Goal: Transaction & Acquisition: Subscribe to service/newsletter

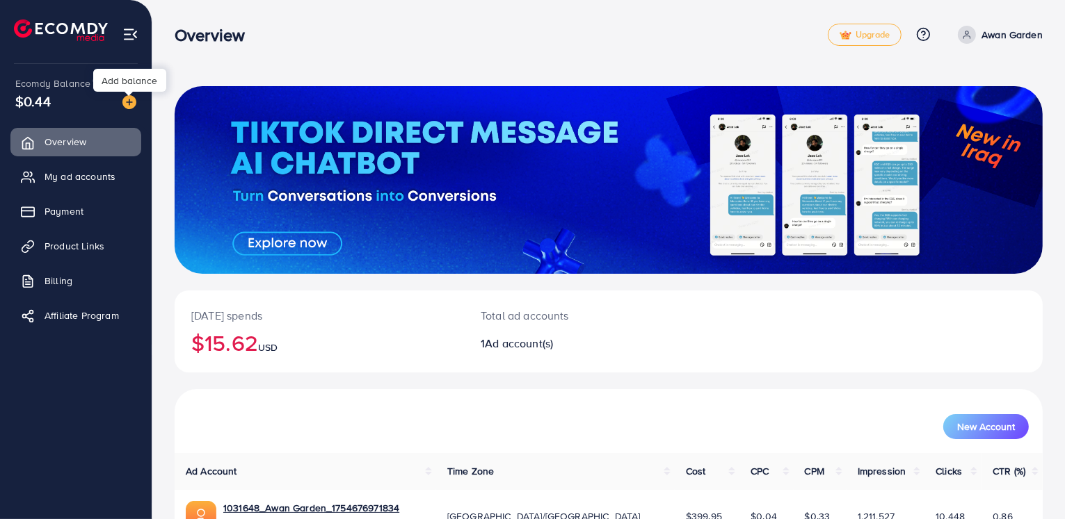
click at [127, 101] on img at bounding box center [129, 102] width 14 height 14
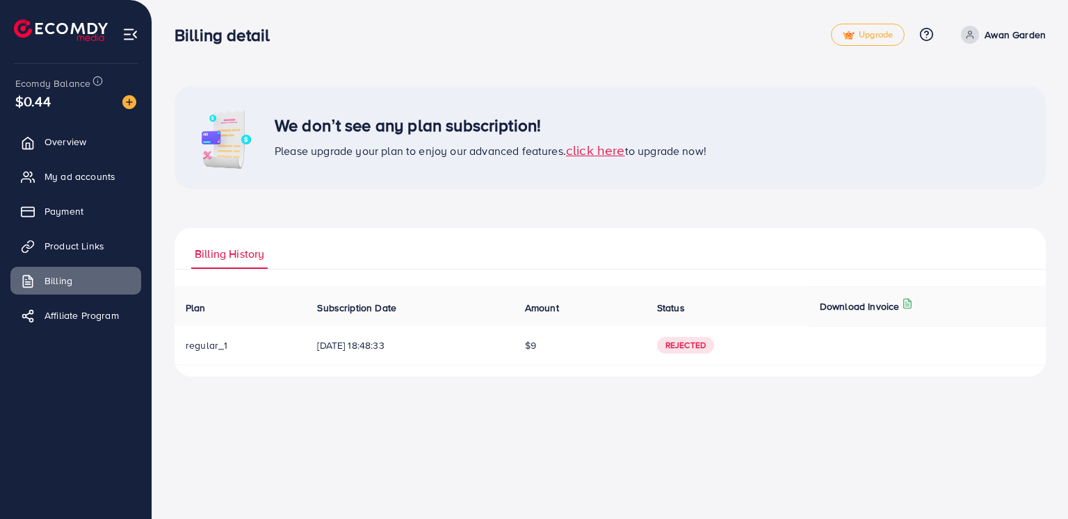
click at [609, 154] on span "click here" at bounding box center [595, 149] width 59 height 19
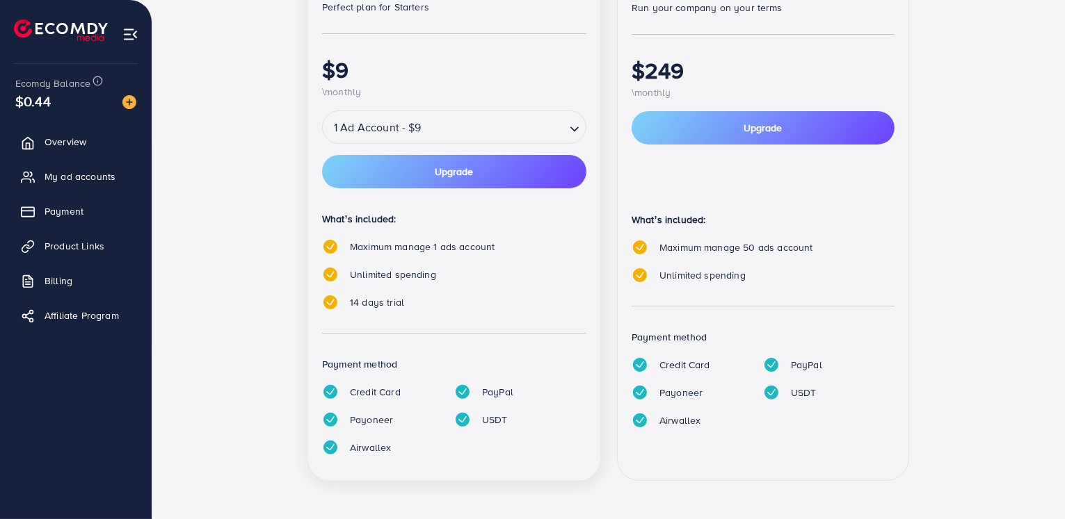
scroll to position [284, 0]
click at [514, 136] on input "Search for option" at bounding box center [495, 127] width 138 height 24
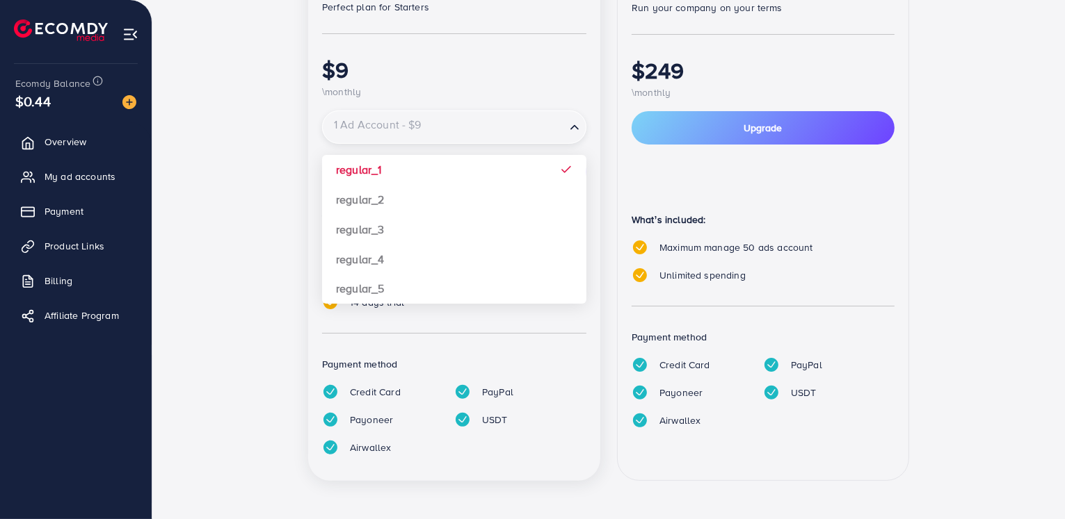
click at [524, 129] on input "Search for option" at bounding box center [444, 127] width 240 height 24
click at [546, 127] on input "Search for option" at bounding box center [444, 127] width 240 height 24
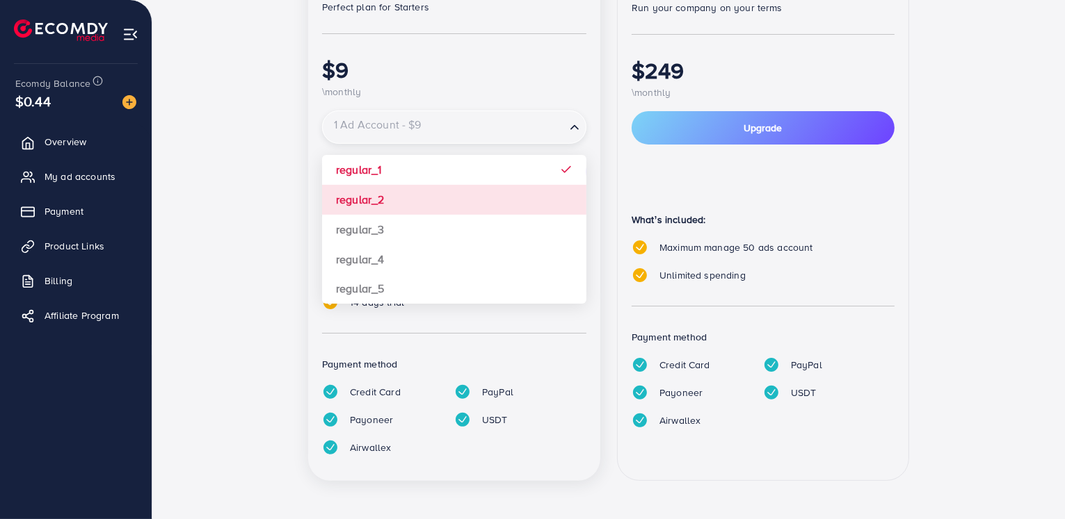
click at [357, 198] on div "popular Regular Perfect plan for Starters $9 \monthly 1 Ad Account - $9 Loading…" at bounding box center [454, 201] width 292 height 559
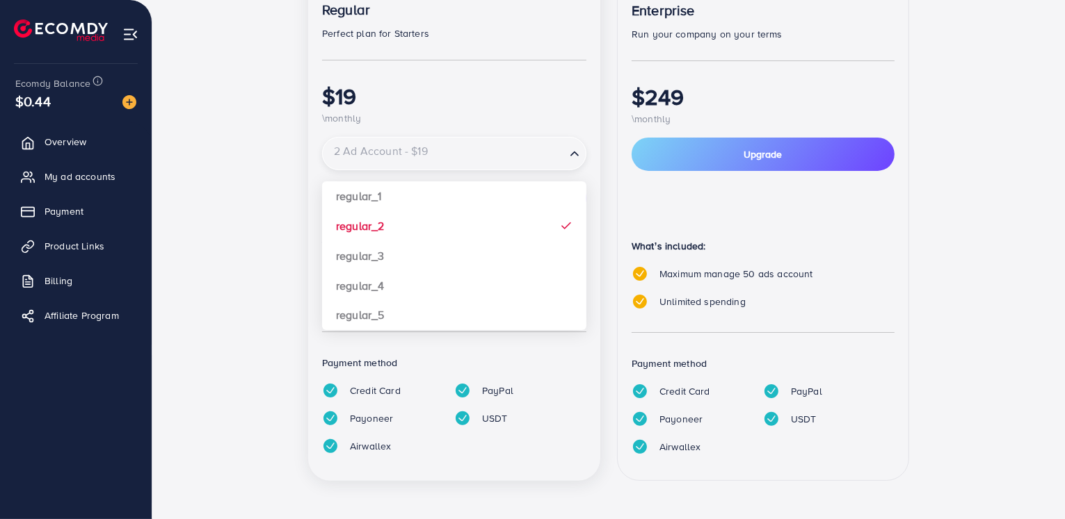
click at [475, 156] on input "Search for option" at bounding box center [444, 154] width 240 height 24
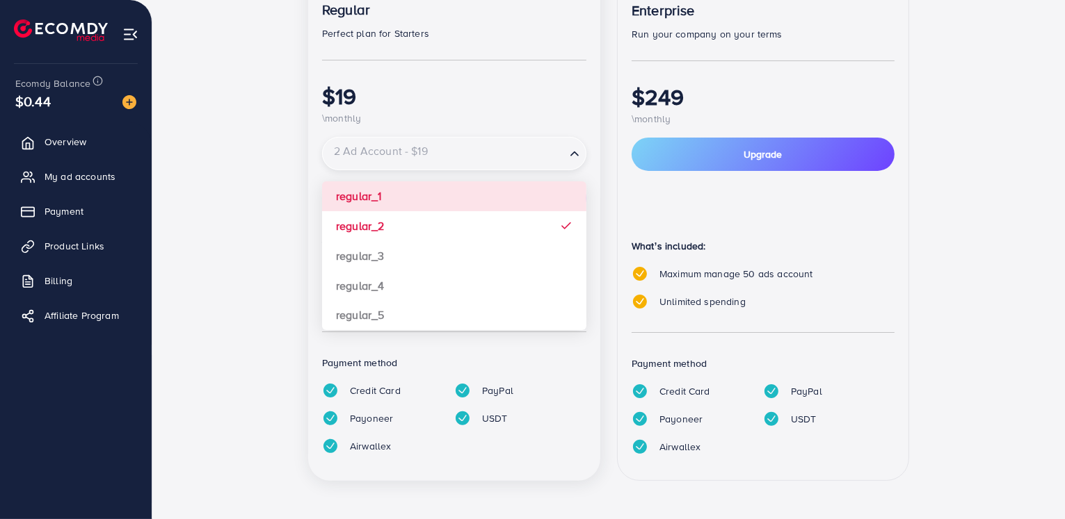
click at [393, 188] on div "popular Regular Perfect plan for Starters $19 \monthly 2 Ad Account - $19 Loadi…" at bounding box center [454, 215] width 292 height 533
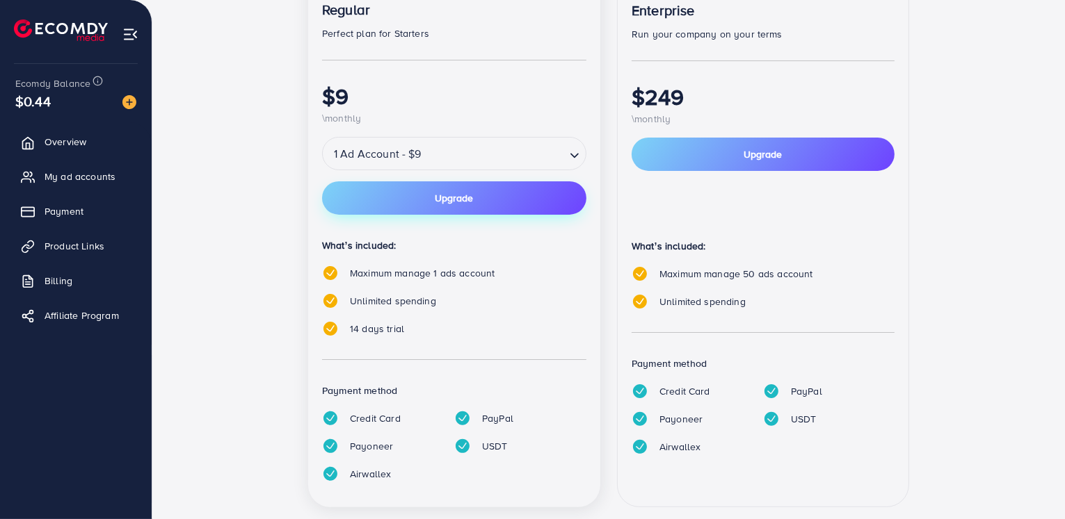
click at [398, 198] on button "Upgrade" at bounding box center [454, 197] width 264 height 33
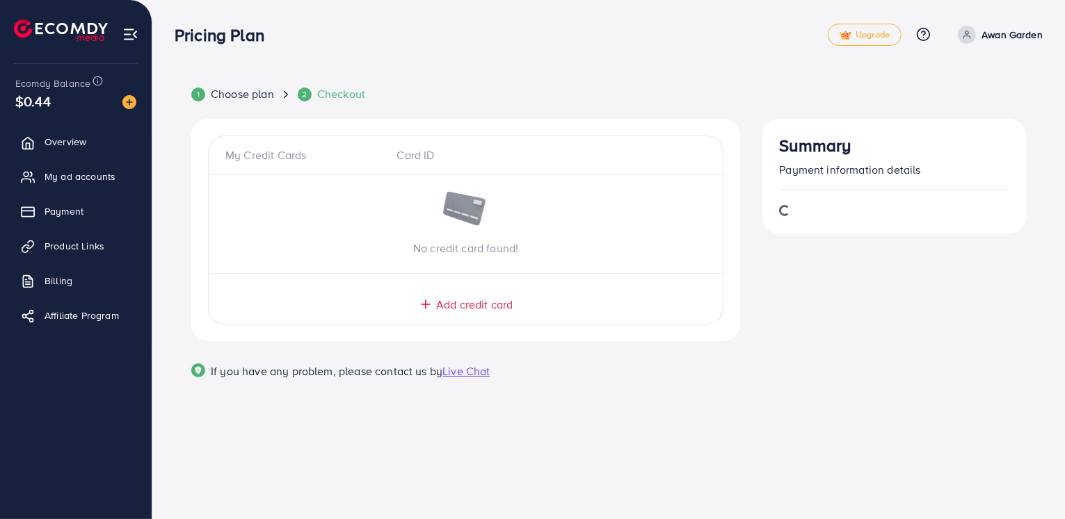
scroll to position [0, 0]
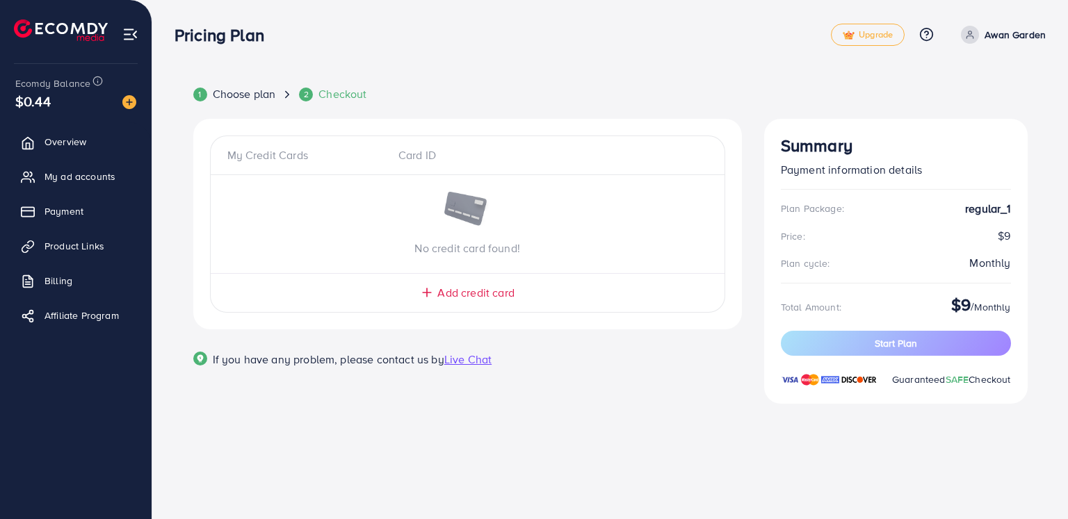
click at [444, 290] on span "Add credit card" at bounding box center [475, 293] width 76 height 16
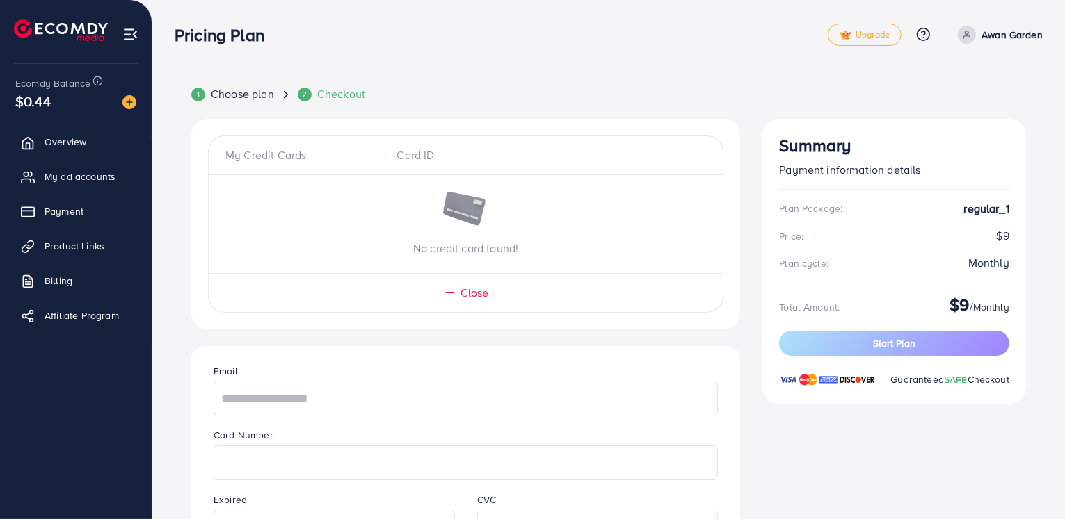
click at [444, 290] on icon at bounding box center [450, 293] width 14 height 14
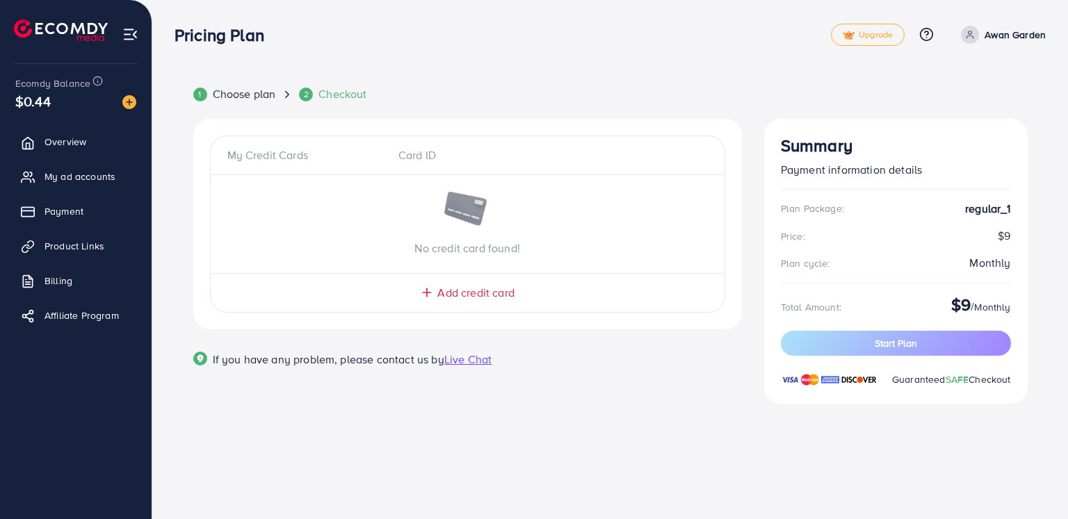
click at [274, 154] on div "My Credit Cards" at bounding box center [307, 155] width 160 height 16
click at [300, 156] on div "My Credit Cards" at bounding box center [307, 155] width 160 height 16
click at [478, 293] on span "Add credit card" at bounding box center [475, 293] width 76 height 16
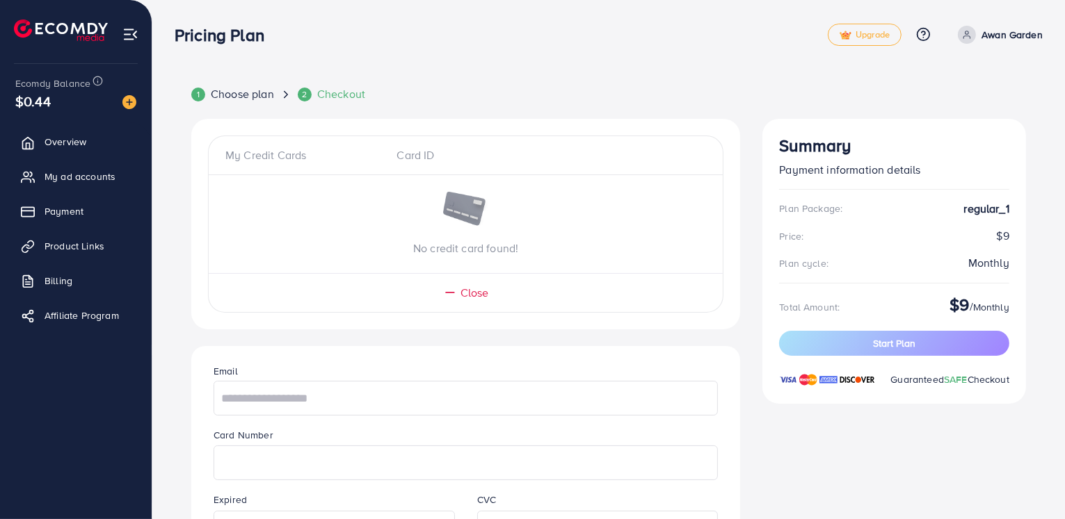
scroll to position [265, 0]
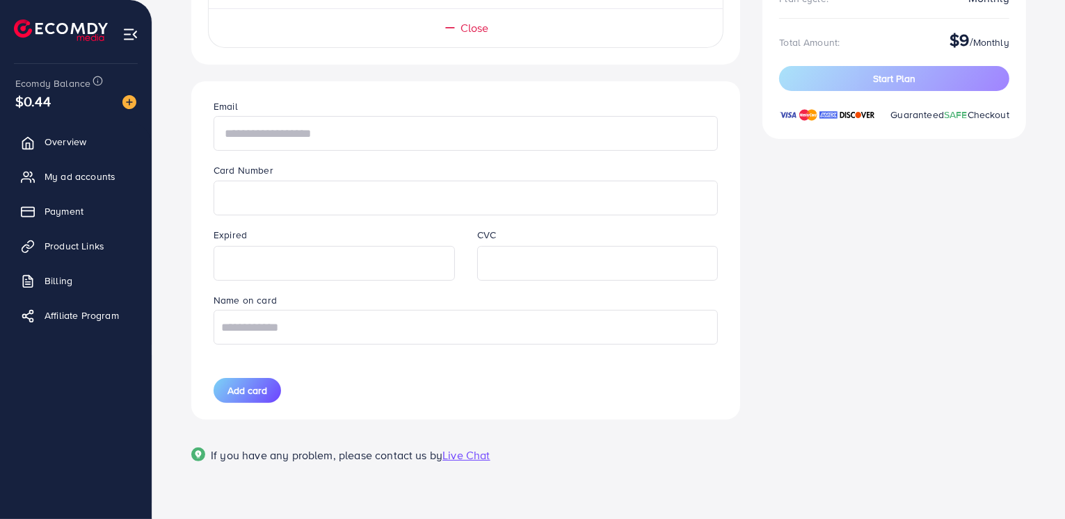
click at [352, 131] on input "text" at bounding box center [465, 133] width 504 height 35
type input "**********"
click at [268, 332] on input "text" at bounding box center [465, 327] width 504 height 35
click at [281, 329] on input "**********" at bounding box center [465, 328] width 504 height 35
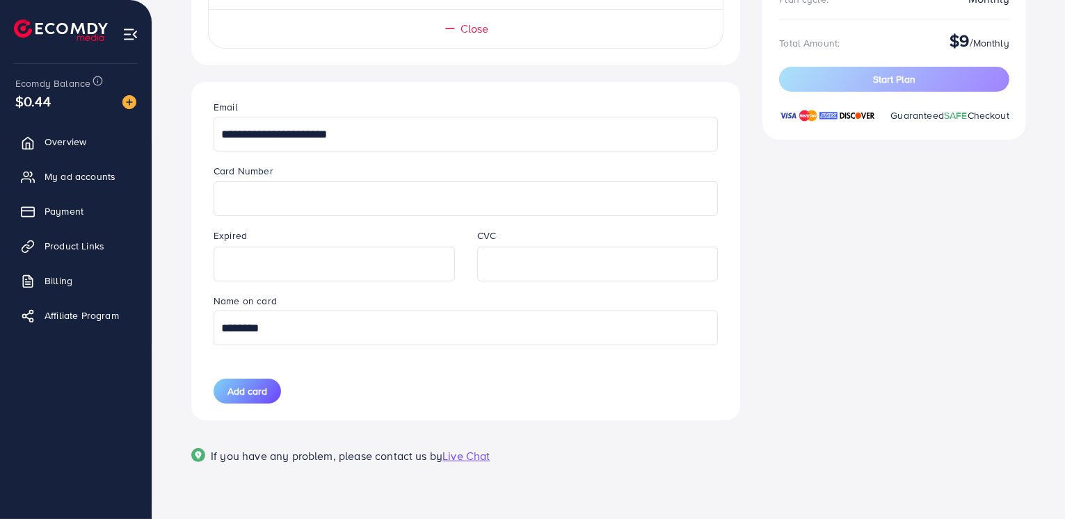
type input "********"
click at [76, 177] on span "My ad accounts" at bounding box center [83, 177] width 71 height 14
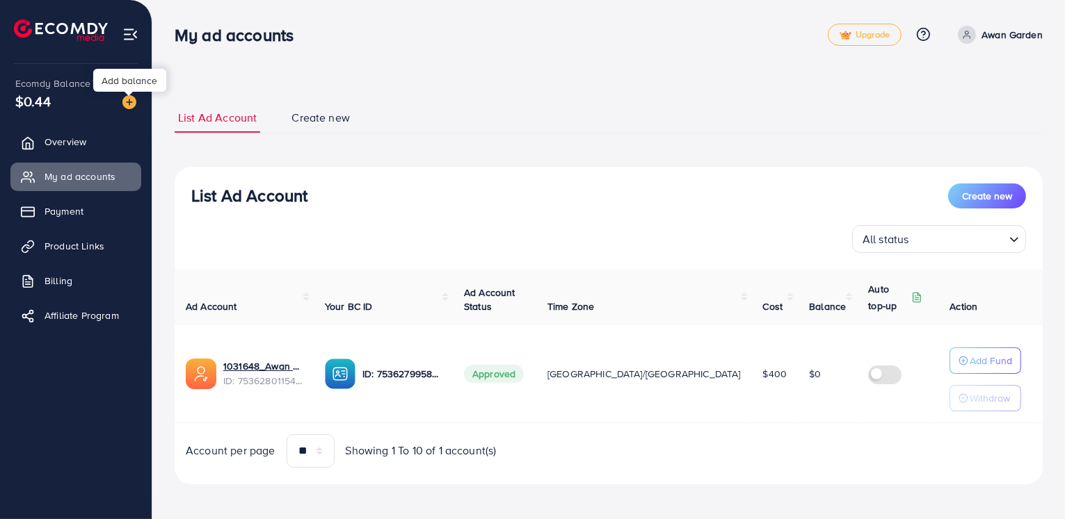
click at [128, 104] on img at bounding box center [129, 102] width 14 height 14
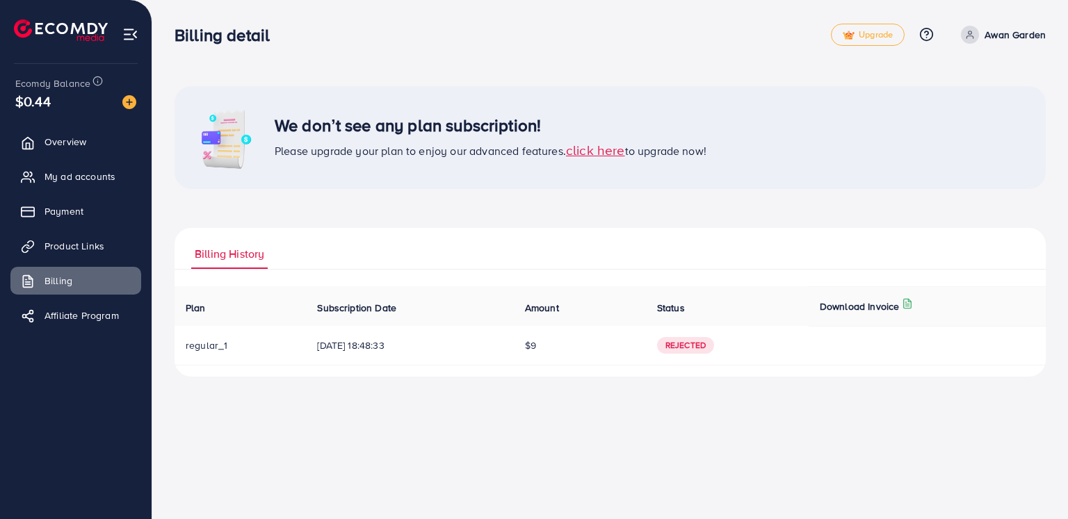
click at [599, 152] on span "click here" at bounding box center [595, 149] width 59 height 19
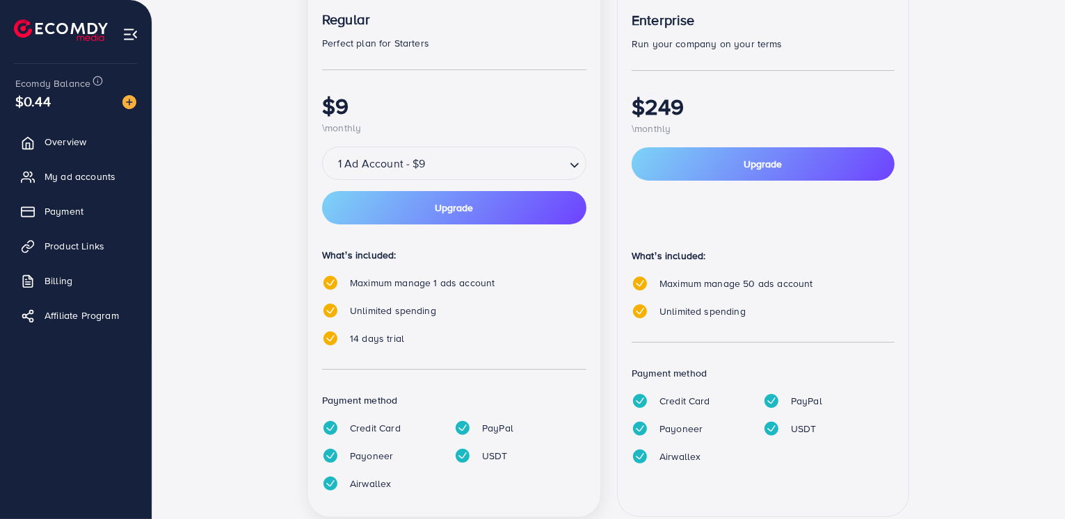
scroll to position [250, 0]
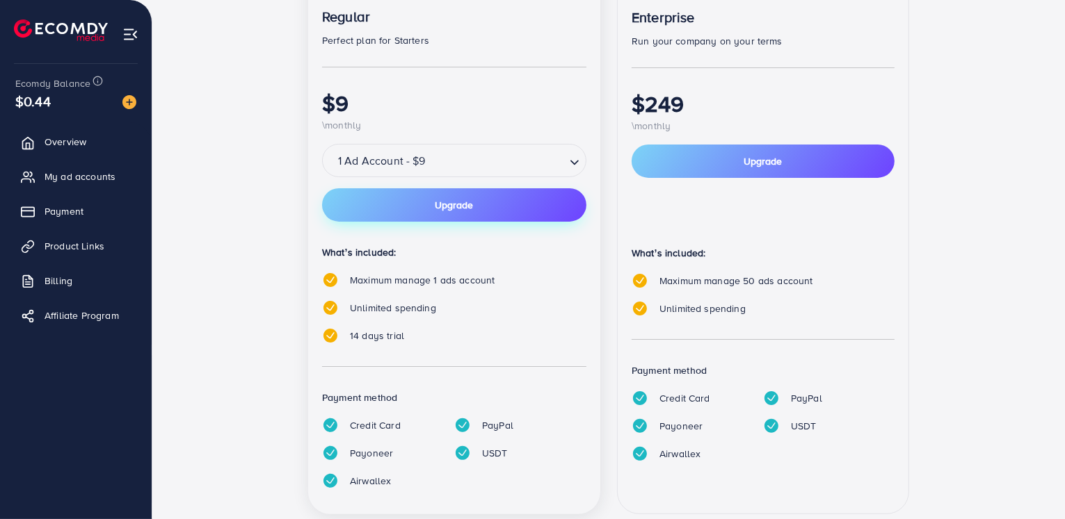
click at [487, 216] on button "Upgrade" at bounding box center [454, 204] width 264 height 33
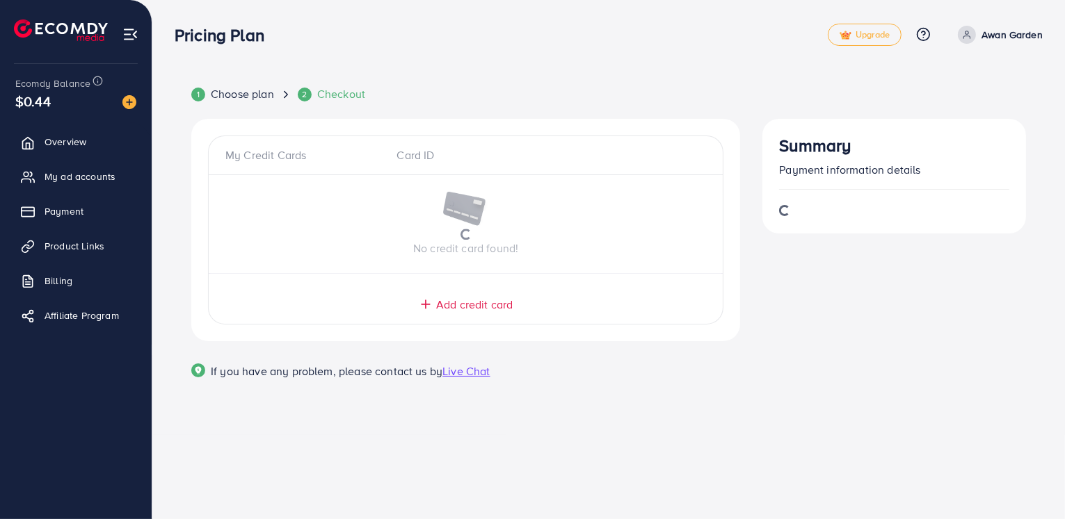
scroll to position [0, 0]
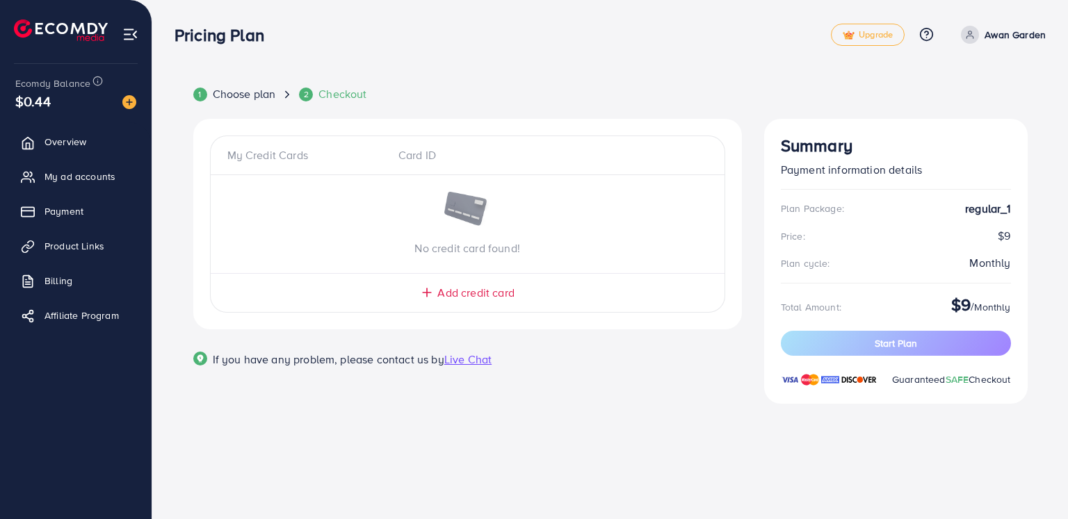
click at [476, 293] on span "Add credit card" at bounding box center [475, 293] width 76 height 16
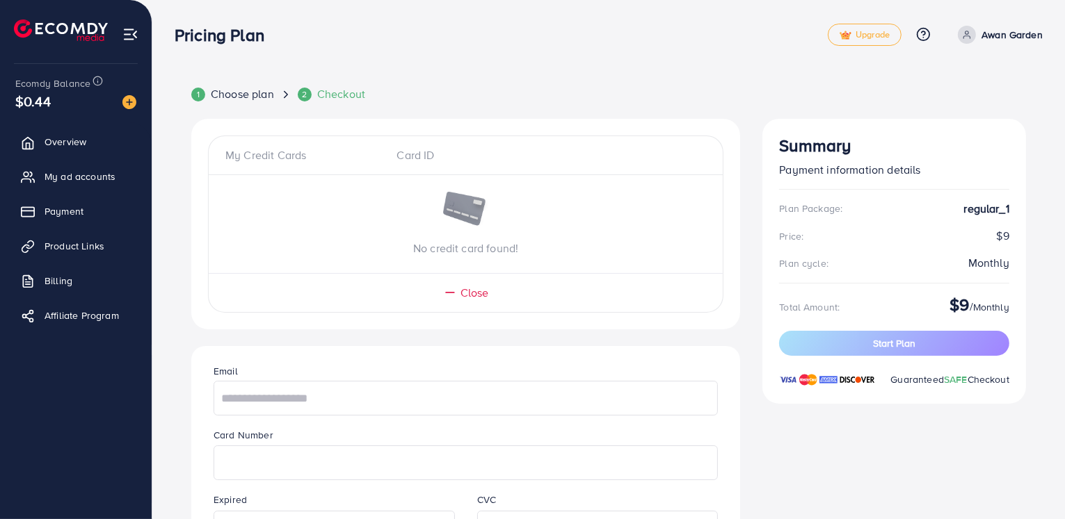
scroll to position [216, 0]
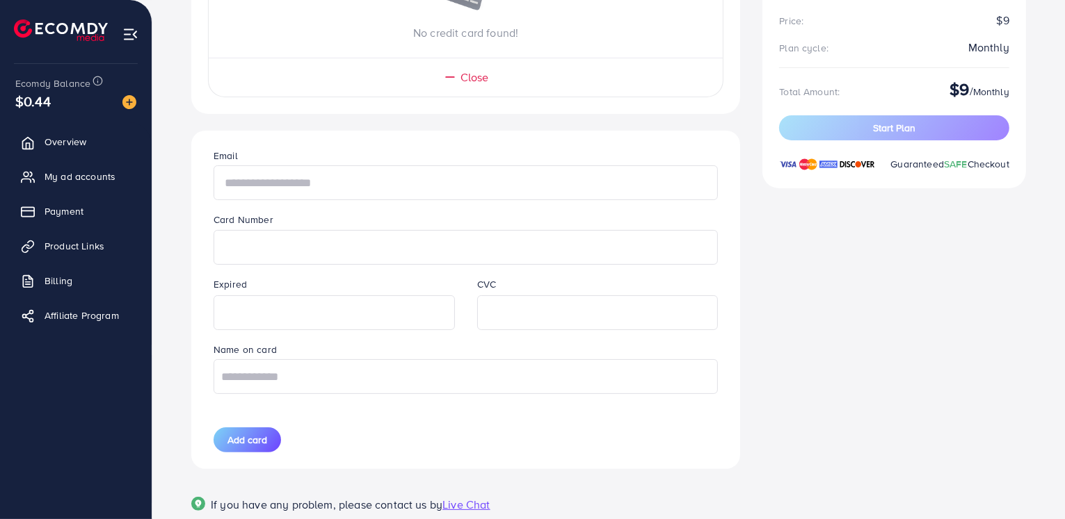
click at [334, 181] on input "text" at bounding box center [465, 182] width 504 height 35
type input "**********"
click at [308, 384] on input "text" at bounding box center [465, 376] width 504 height 35
type input "********"
click at [268, 440] on button "Add card" at bounding box center [246, 440] width 67 height 25
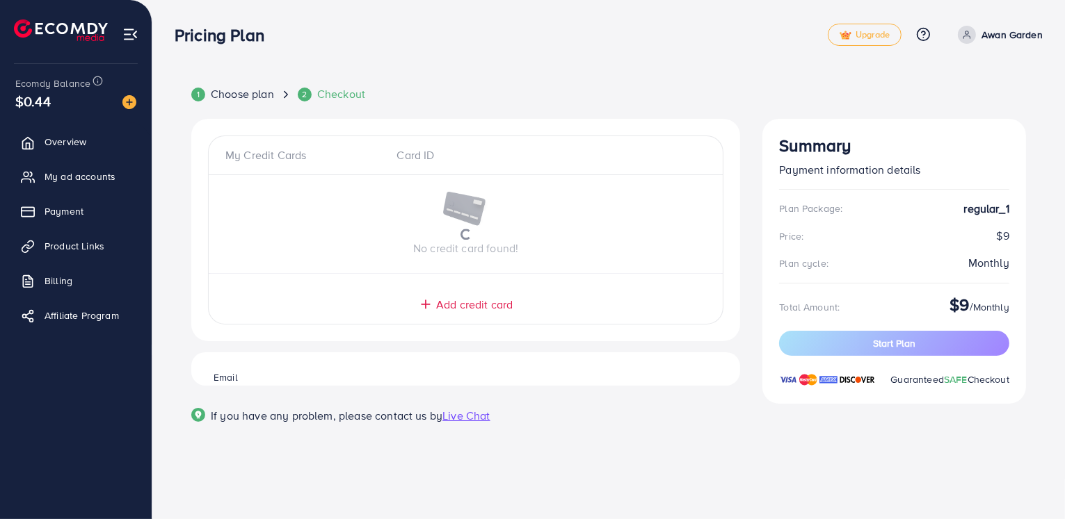
scroll to position [0, 0]
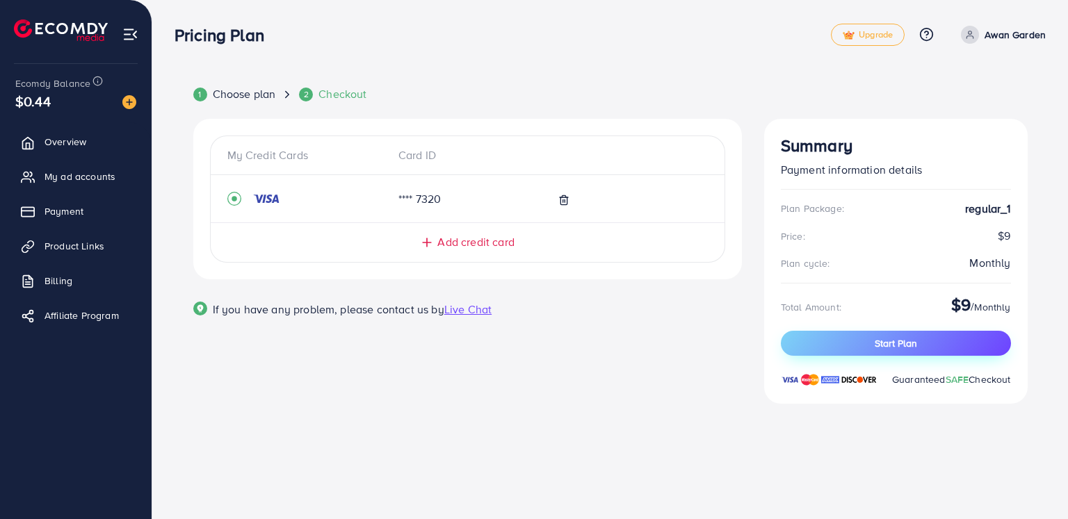
click at [830, 354] on button "Start Plan" at bounding box center [896, 343] width 230 height 25
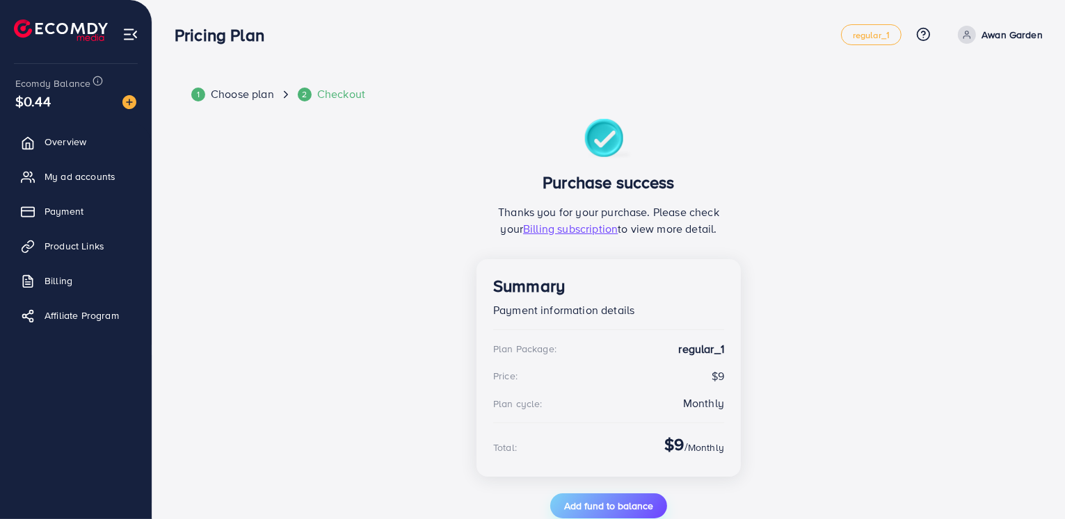
click at [622, 499] on span "Add fund to balance" at bounding box center [608, 506] width 89 height 14
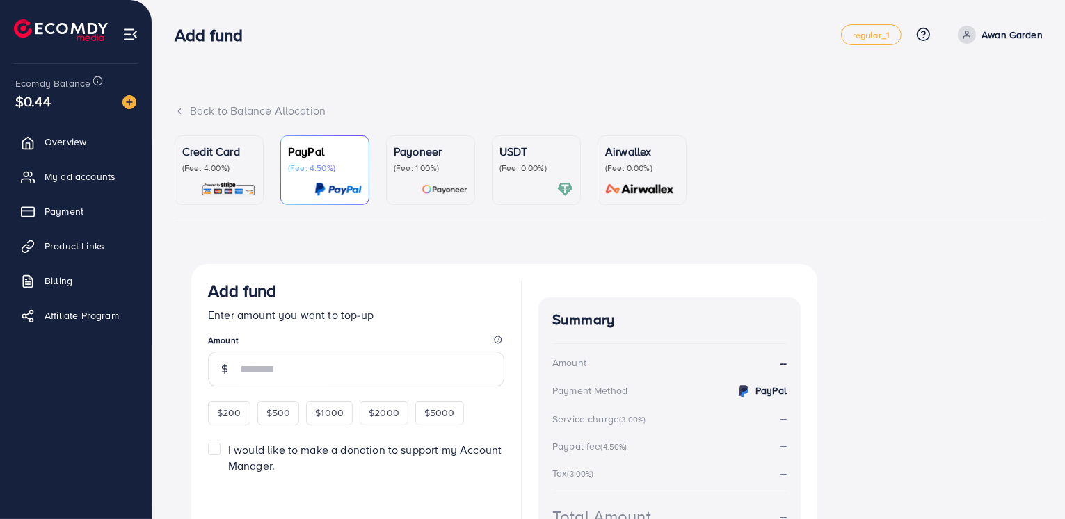
click at [534, 188] on div at bounding box center [536, 189] width 74 height 16
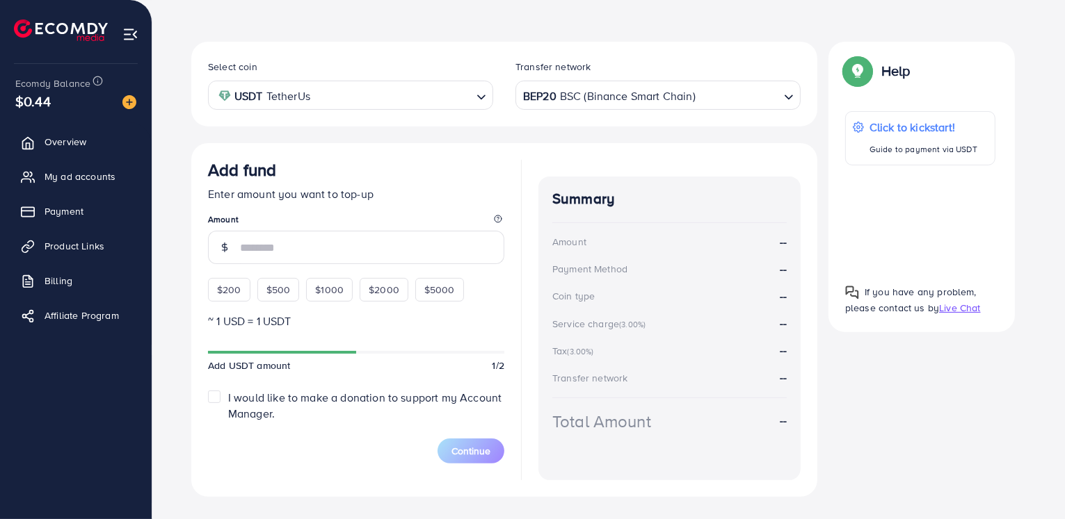
scroll to position [224, 0]
click at [228, 284] on span "$200" at bounding box center [229, 289] width 24 height 14
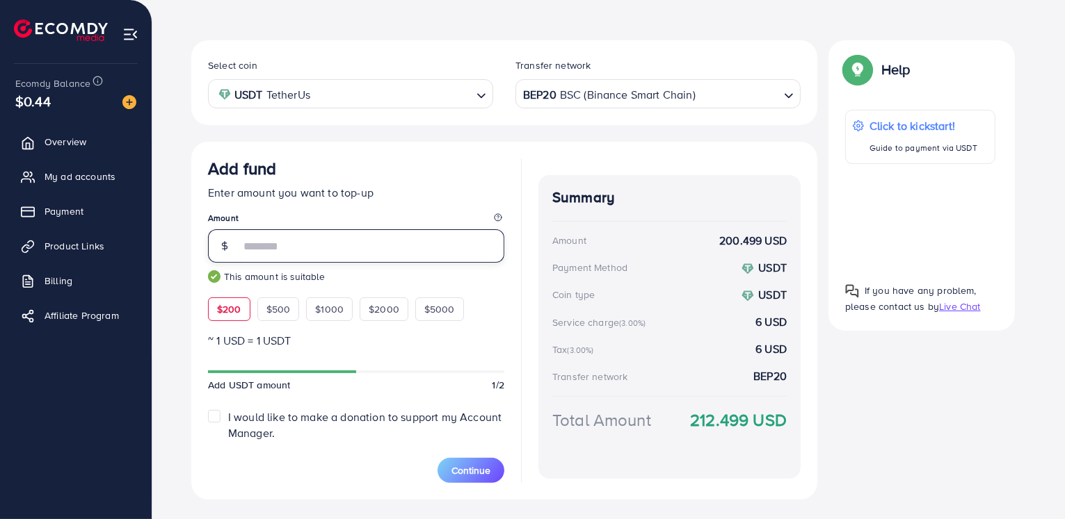
click at [267, 248] on input "***" at bounding box center [372, 245] width 264 height 33
type input "***"
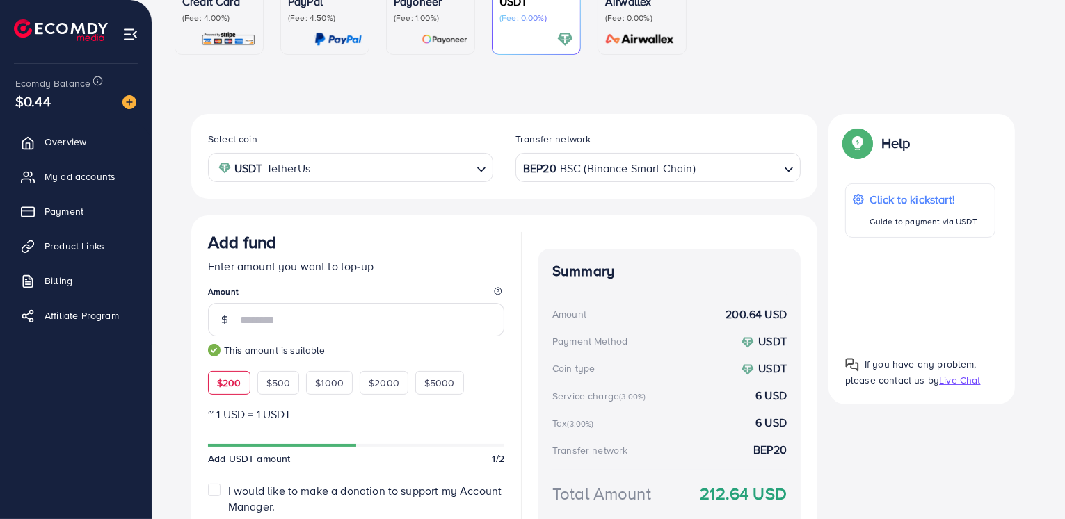
click at [605, 175] on div "BEP20 BSC (Binance Smart Chain)" at bounding box center [649, 166] width 259 height 24
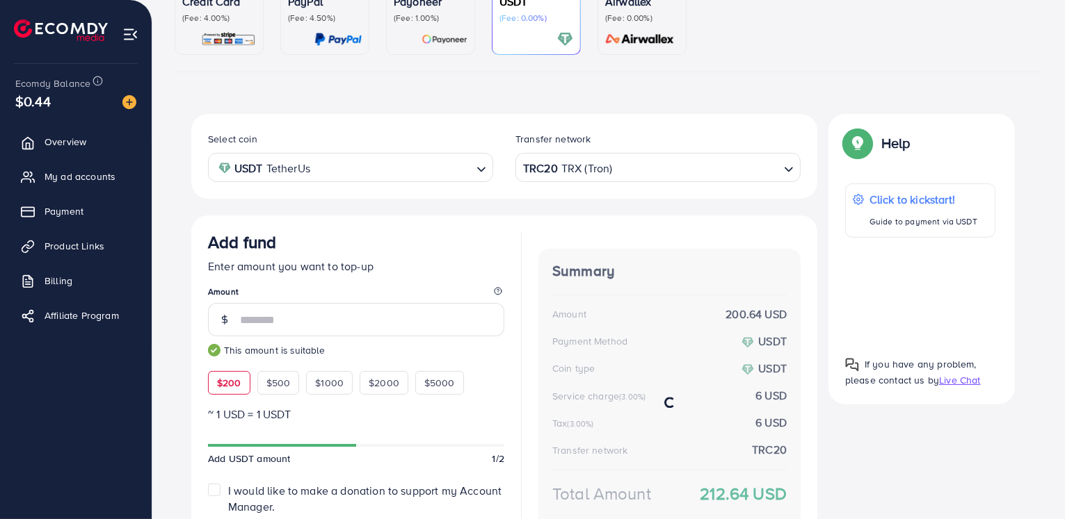
click at [595, 330] on div "Select coin USDT TetherUs Loading... Transfer network TRC20 TRX (Tron) Loading.…" at bounding box center [504, 345] width 626 height 462
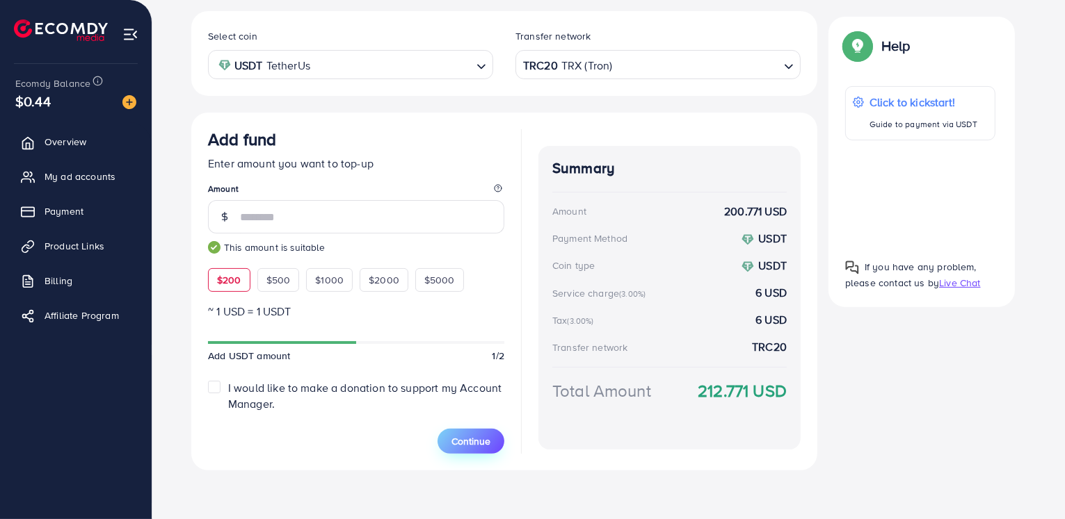
click at [487, 436] on span "Continue" at bounding box center [470, 442] width 39 height 14
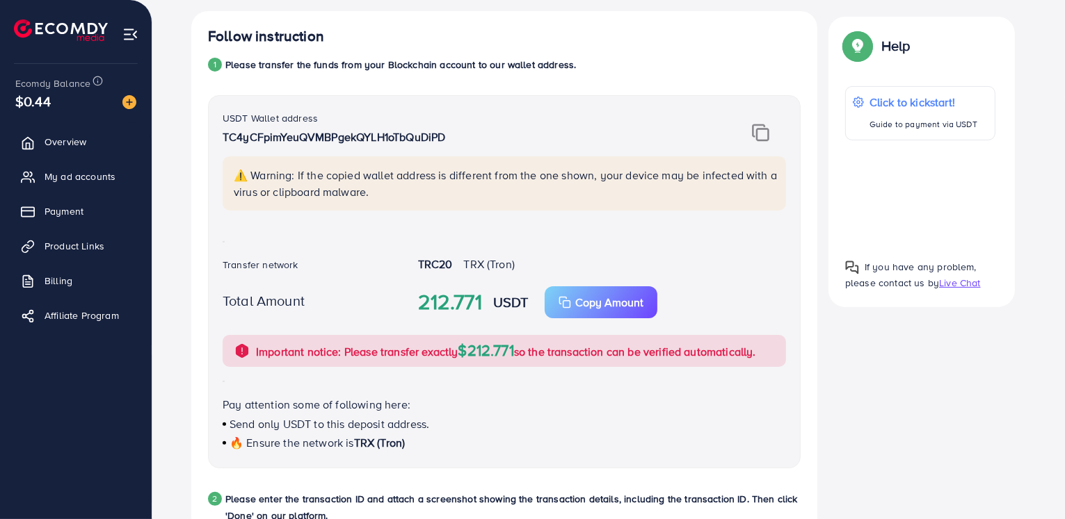
click at [762, 132] on img at bounding box center [760, 133] width 17 height 18
click at [606, 292] on button "Copy Amount Copy" at bounding box center [600, 302] width 113 height 32
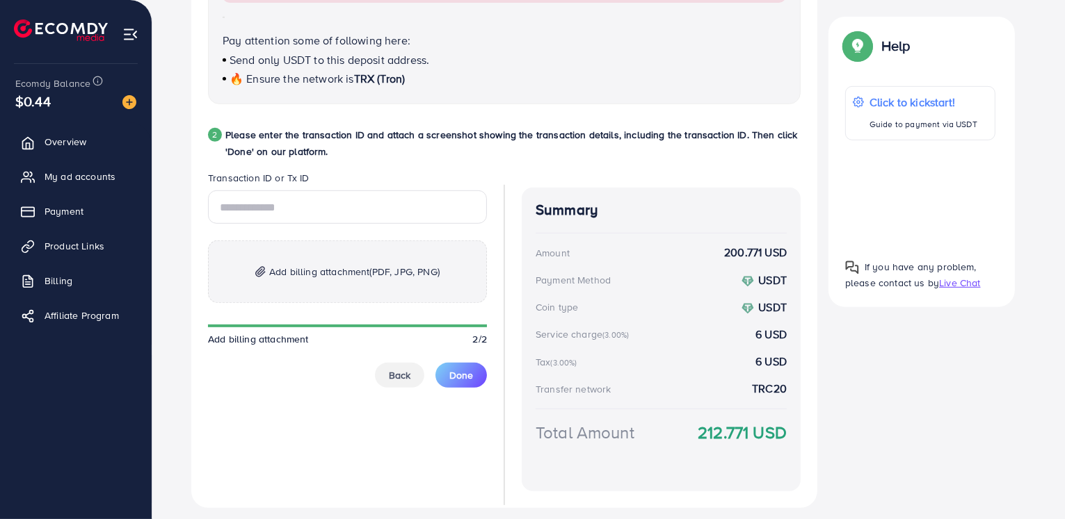
scroll to position [623, 0]
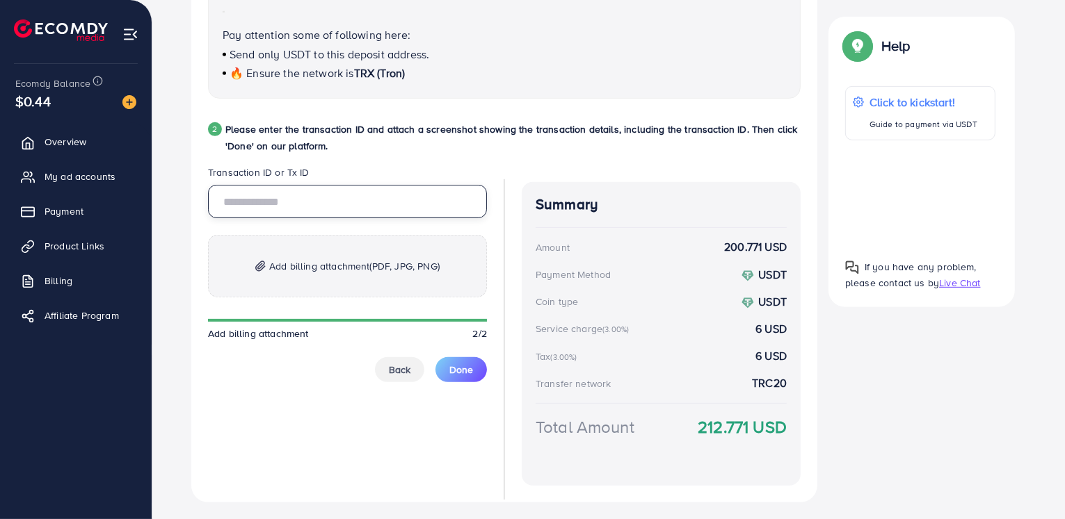
click at [406, 198] on input "text" at bounding box center [347, 201] width 279 height 33
paste input "**********"
type input "**********"
click at [416, 252] on p "Add billing attachment (PDF, JPG, PNG)" at bounding box center [347, 266] width 279 height 63
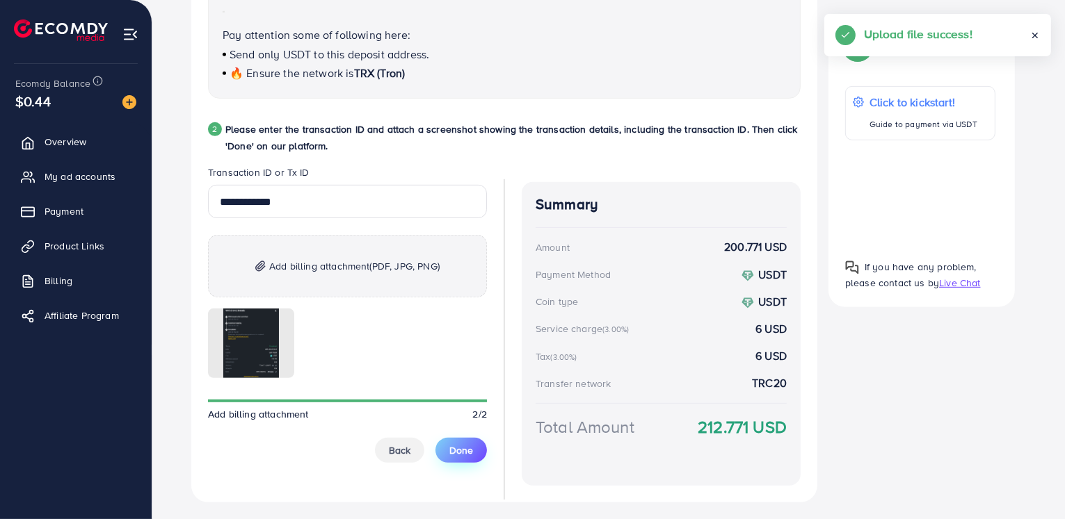
click at [467, 454] on span "Done" at bounding box center [461, 451] width 24 height 14
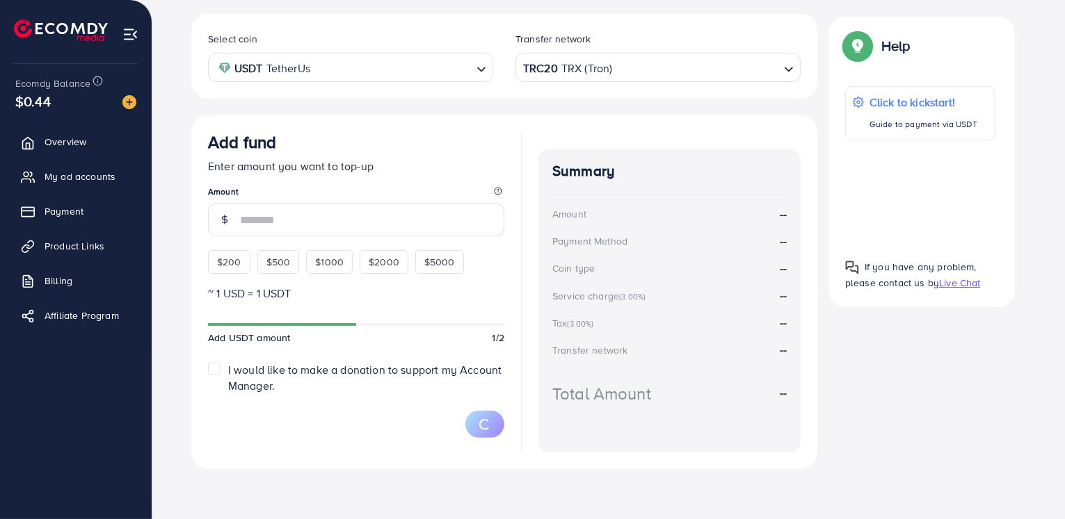
scroll to position [250, 0]
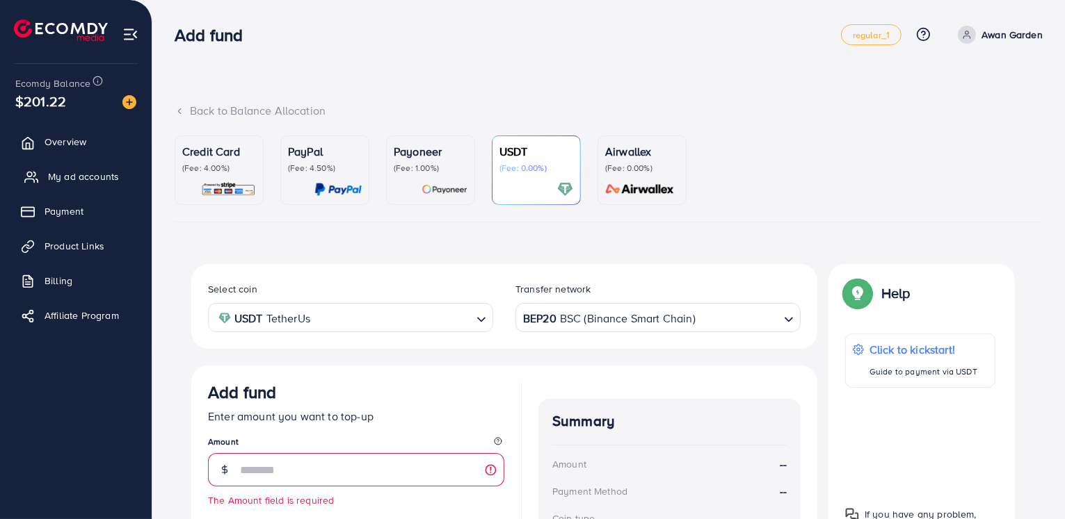
click at [137, 176] on link "My ad accounts" at bounding box center [75, 177] width 131 height 28
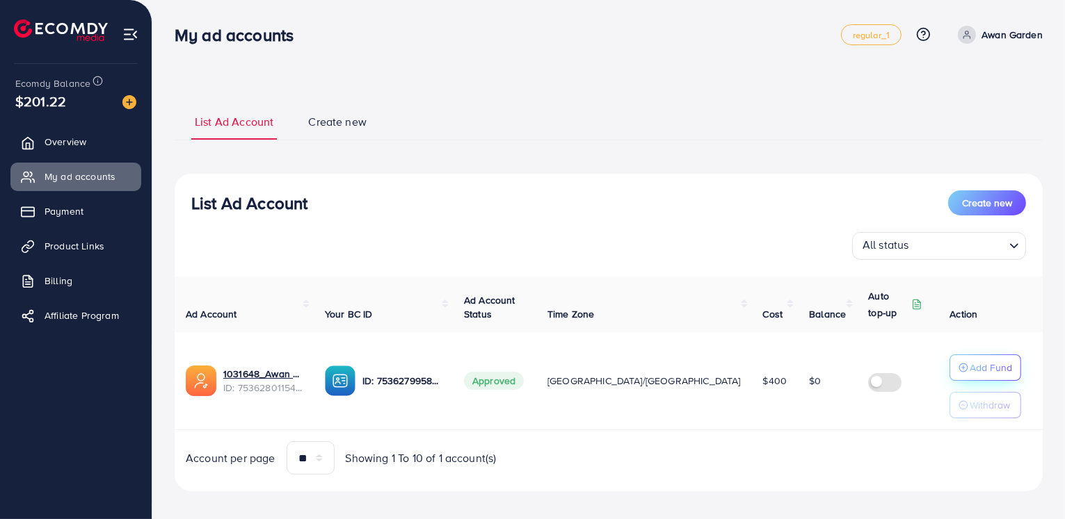
click at [992, 364] on p "Add Fund" at bounding box center [990, 367] width 42 height 17
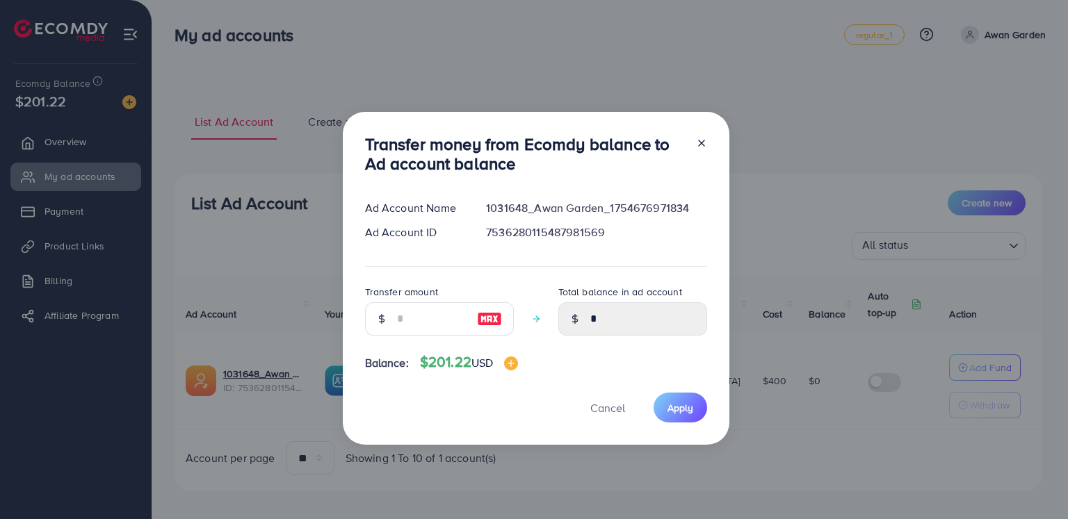
click at [495, 322] on img at bounding box center [489, 319] width 25 height 17
type input "***"
type input "******"
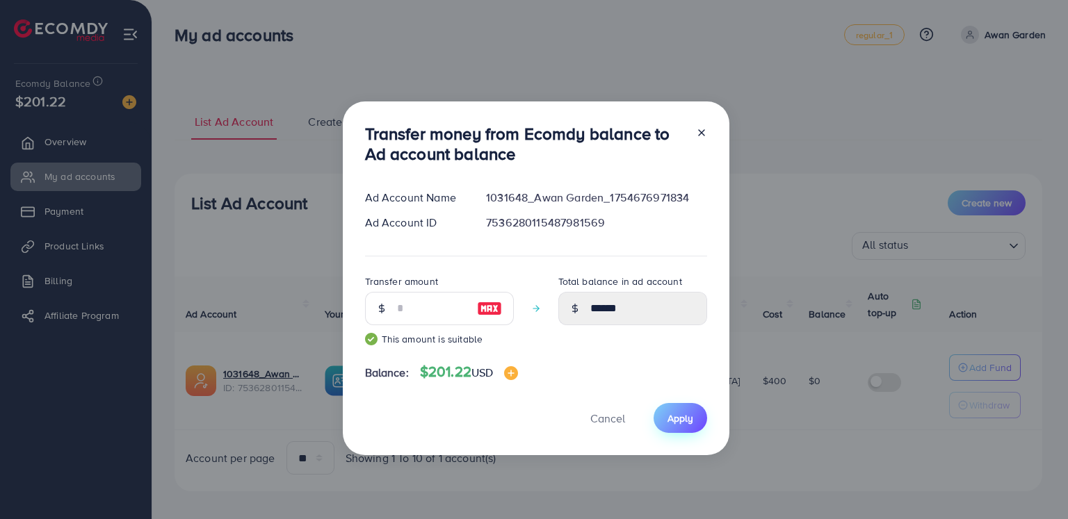
click at [680, 412] on span "Apply" at bounding box center [681, 419] width 26 height 14
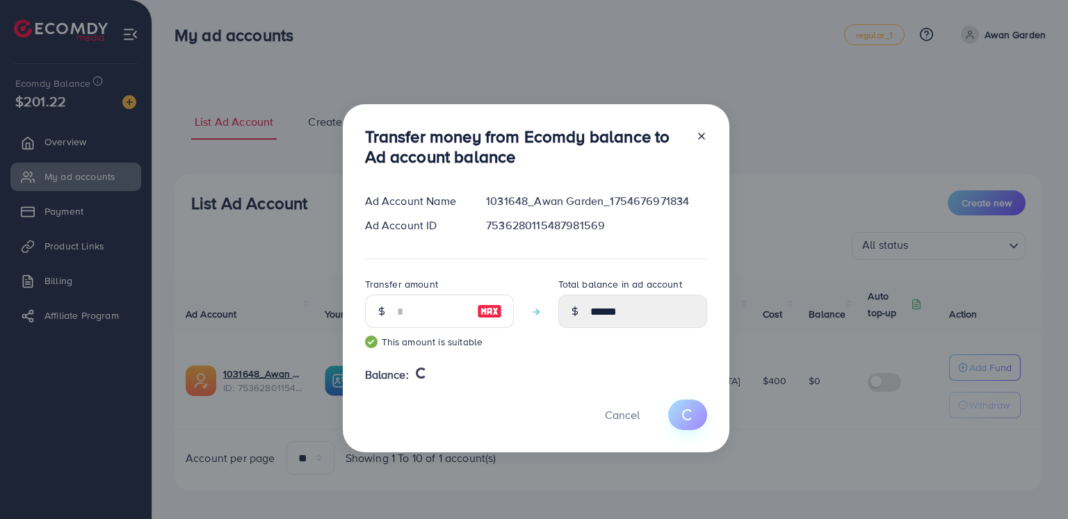
type input "*"
